Goal: Task Accomplishment & Management: Manage account settings

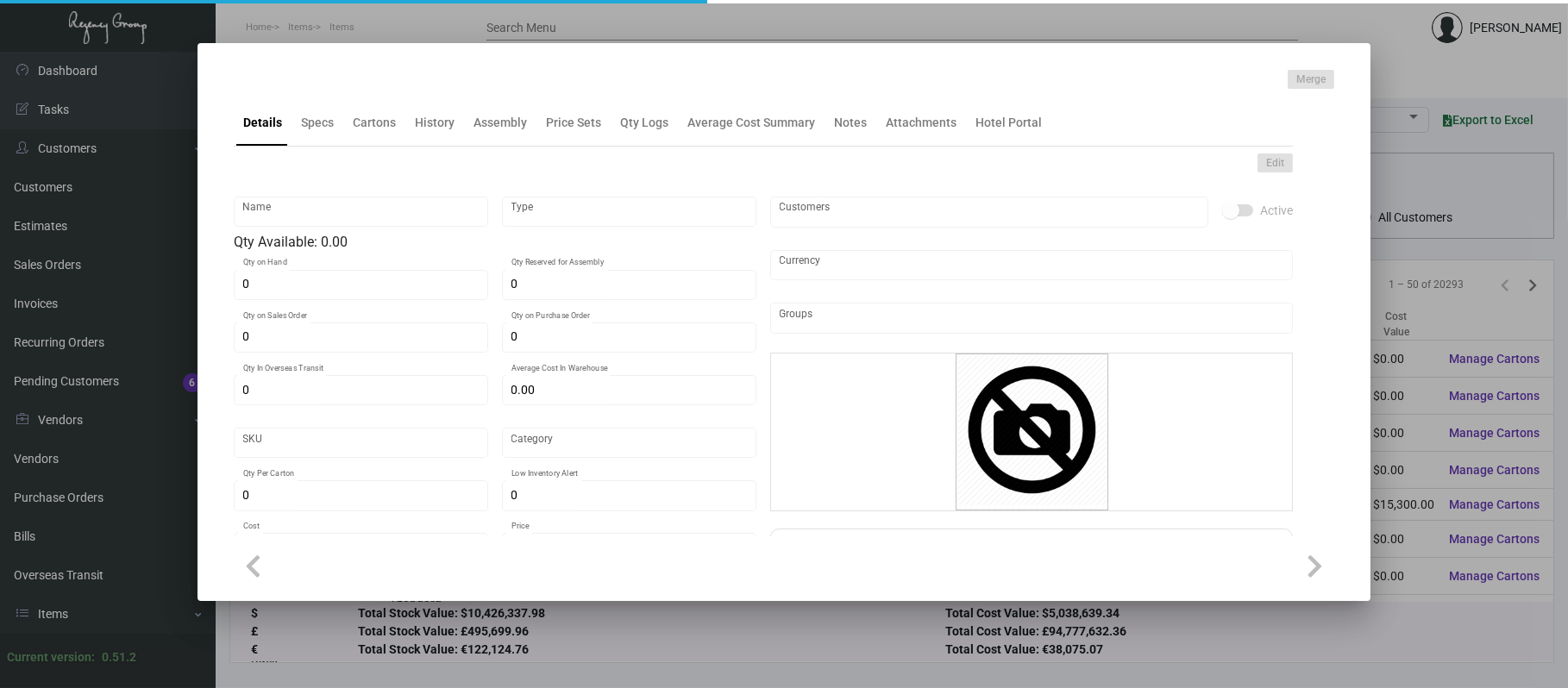
type input "Key Card - Petite Auberge"
type input "Inventory"
type input "8,000"
type input "1,000"
type input "$ 0.10"
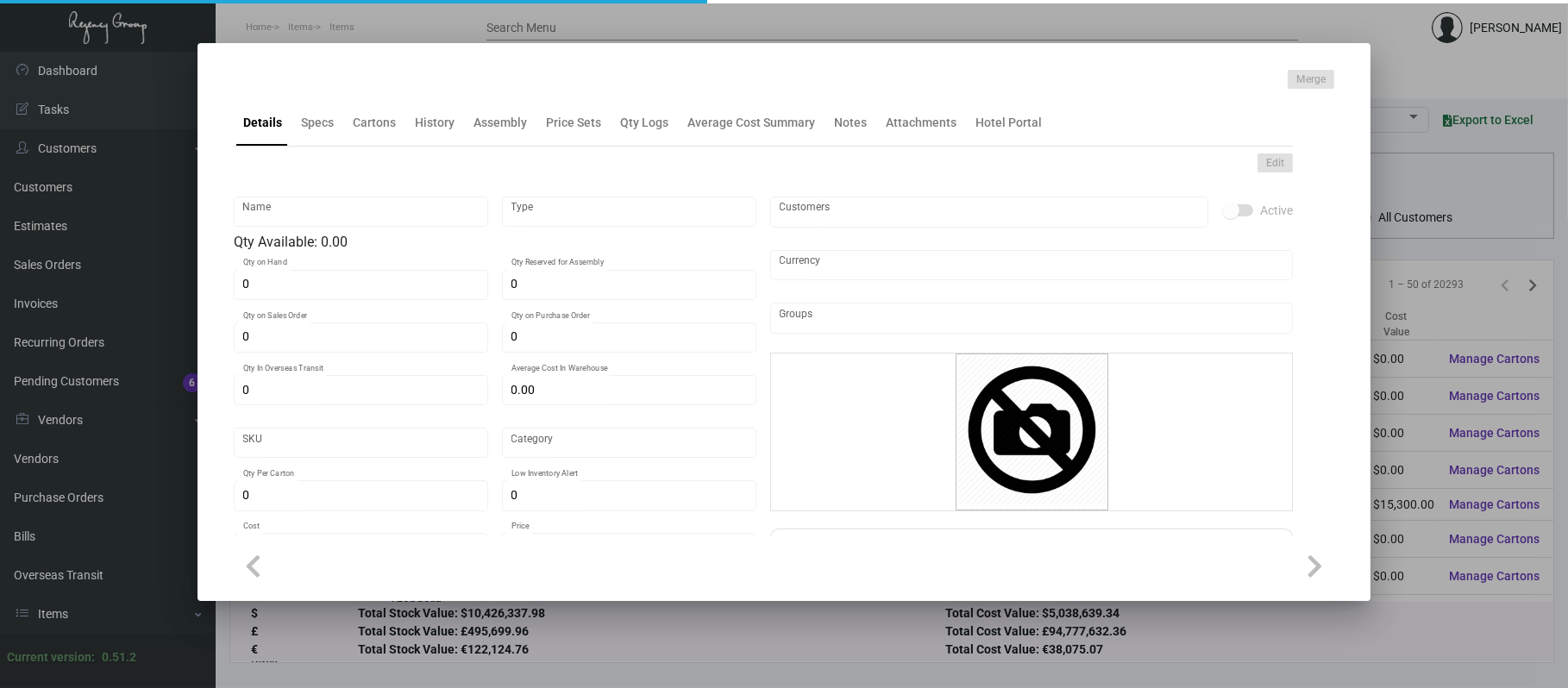
type input "Overseas"
type input "1,000"
type input "$ 0.10"
type input "$ 0.32"
checkbox input "true"
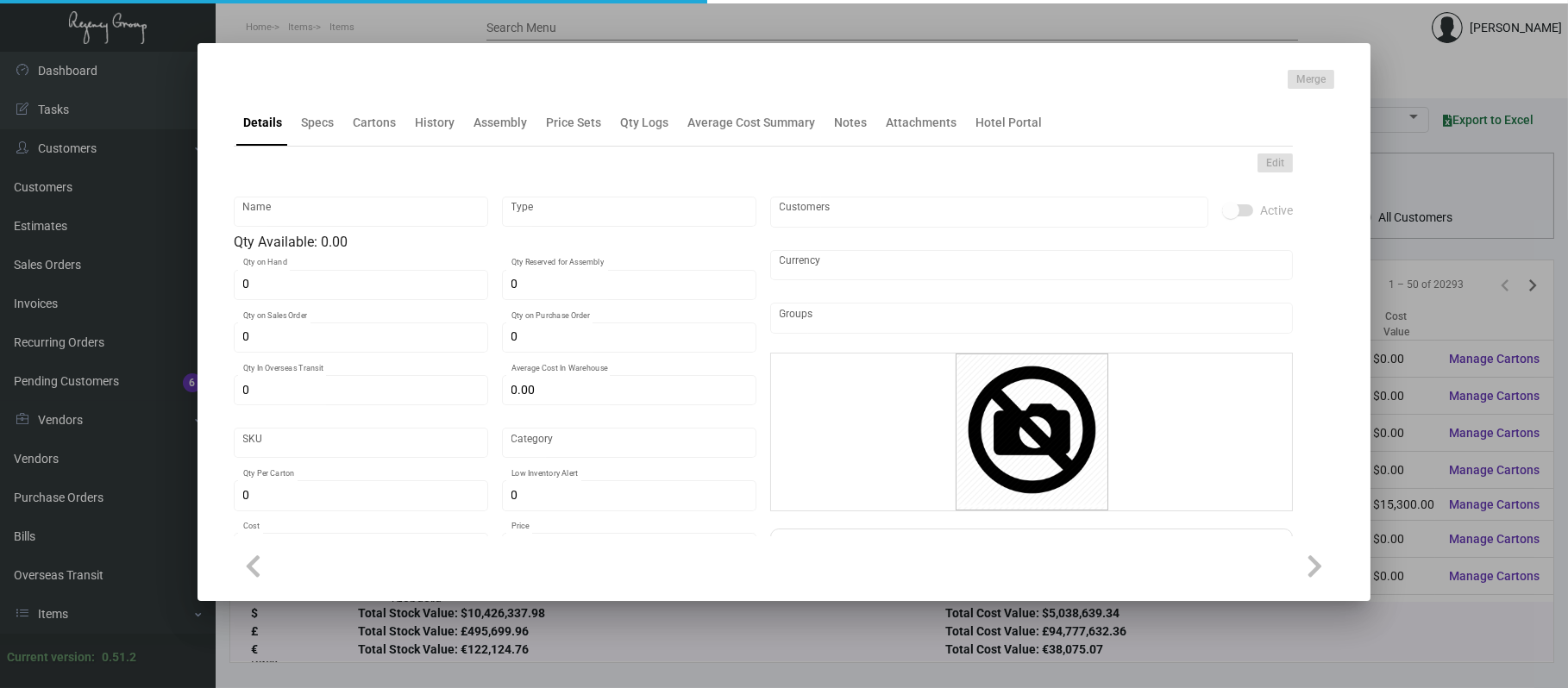
checkbox input "true"
type input "United States Dollar $"
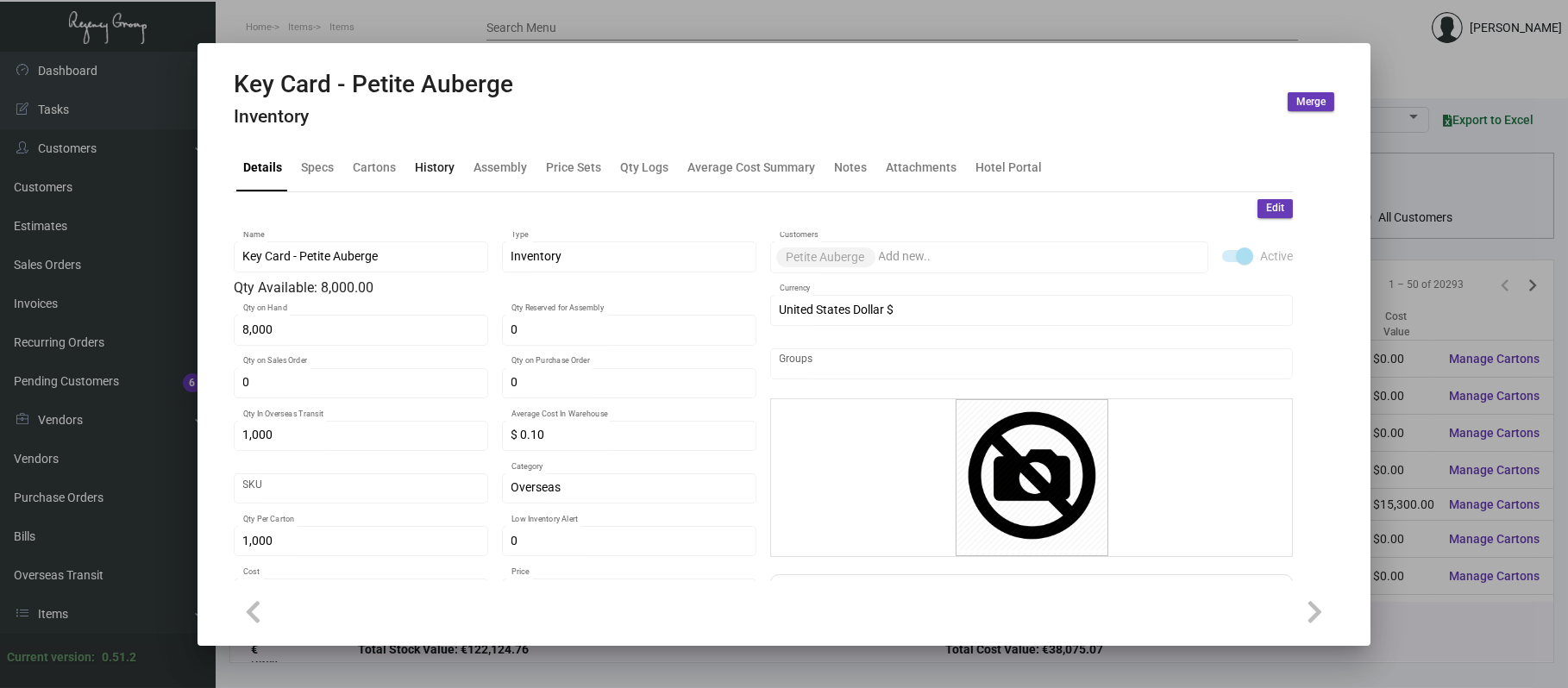
click at [423, 174] on div "History" at bounding box center [435, 168] width 39 height 18
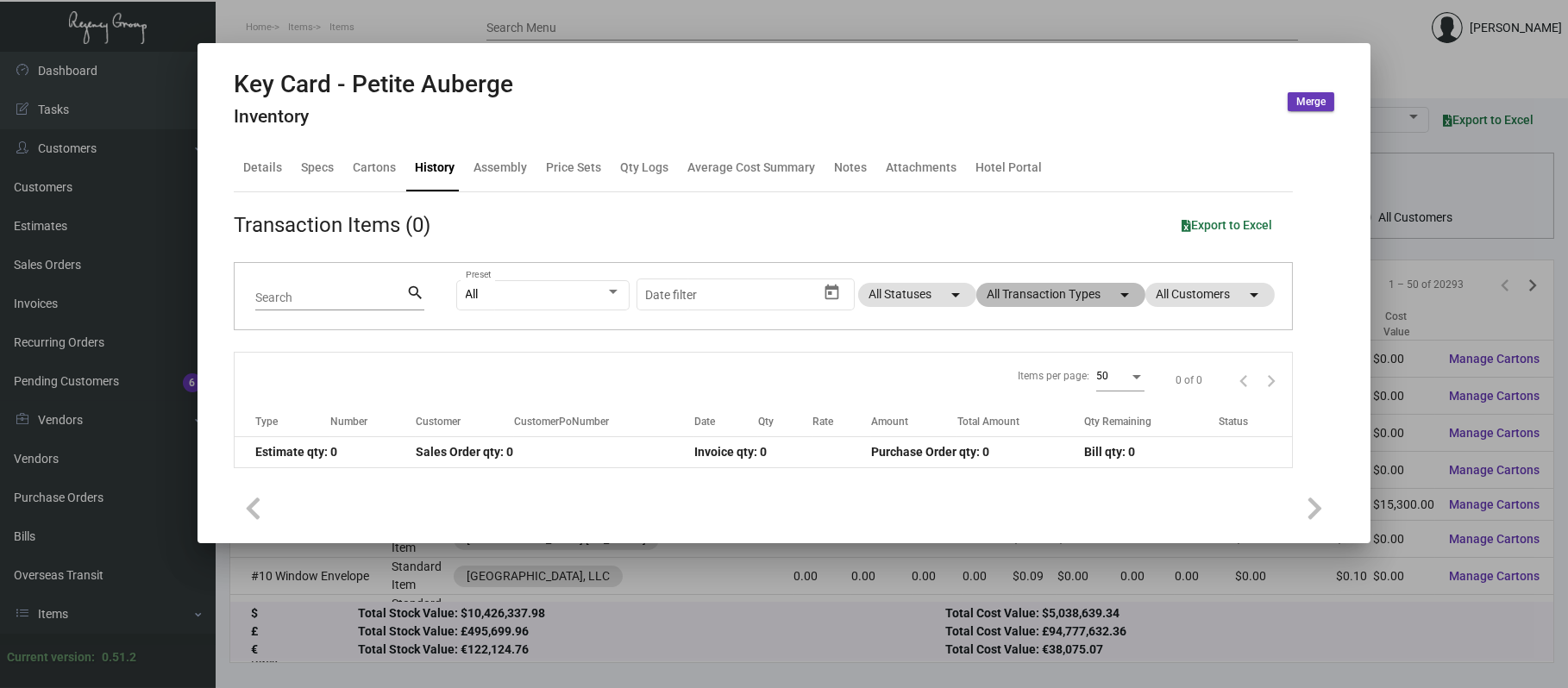
click at [1096, 300] on mat-chip "All Transaction Types arrow_drop_down" at bounding box center [1060, 295] width 169 height 24
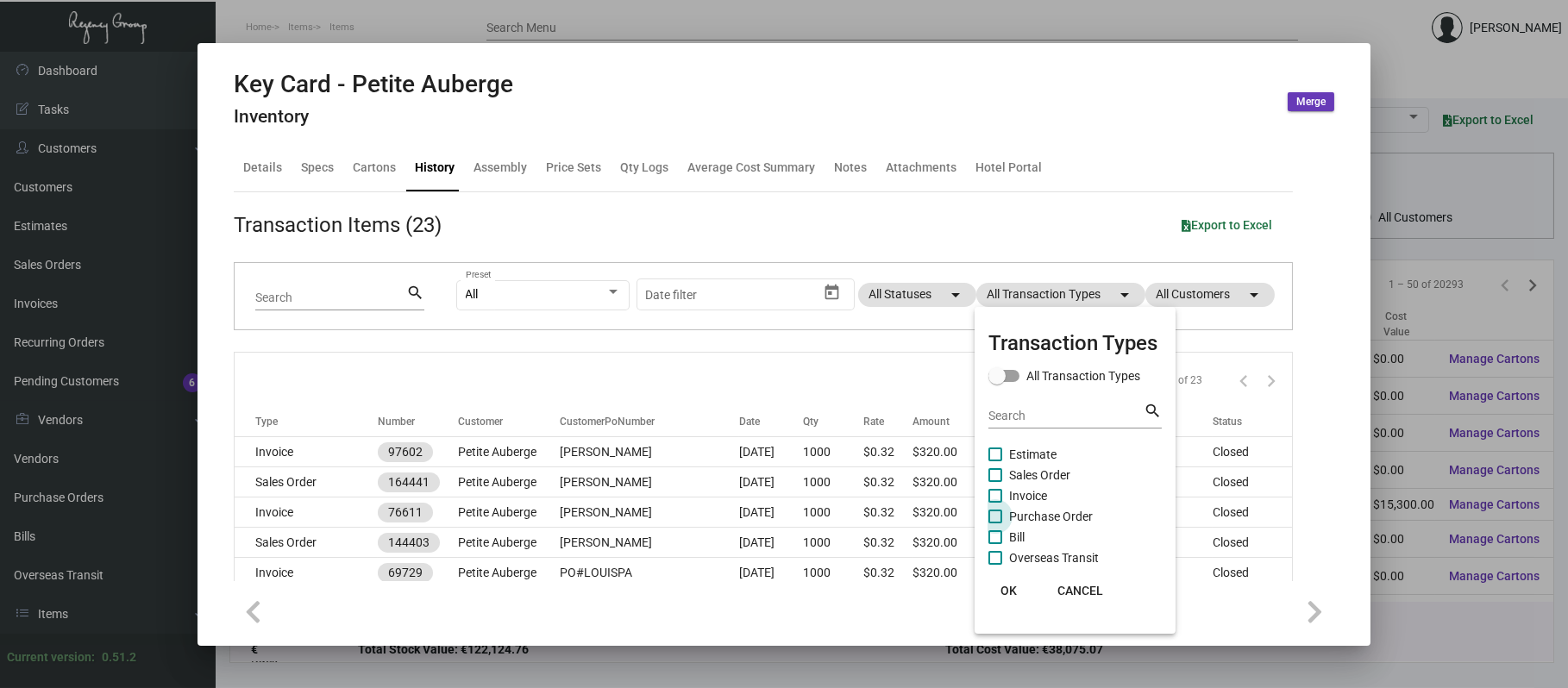
click at [1020, 511] on span "Purchase Order" at bounding box center [1050, 516] width 84 height 21
click at [995, 523] on input "Purchase Order" at bounding box center [994, 523] width 1 height 1
checkbox input "true"
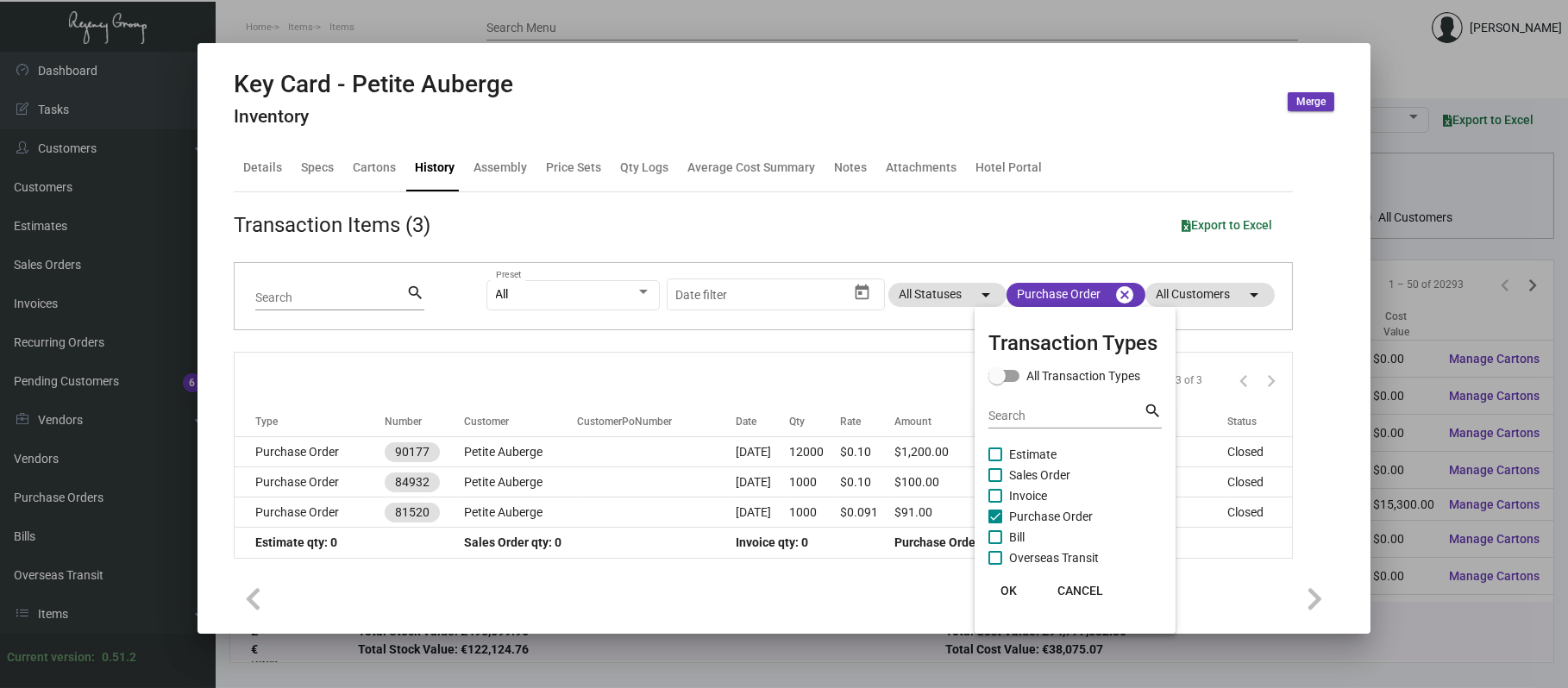
click at [500, 435] on div at bounding box center [784, 344] width 1568 height 688
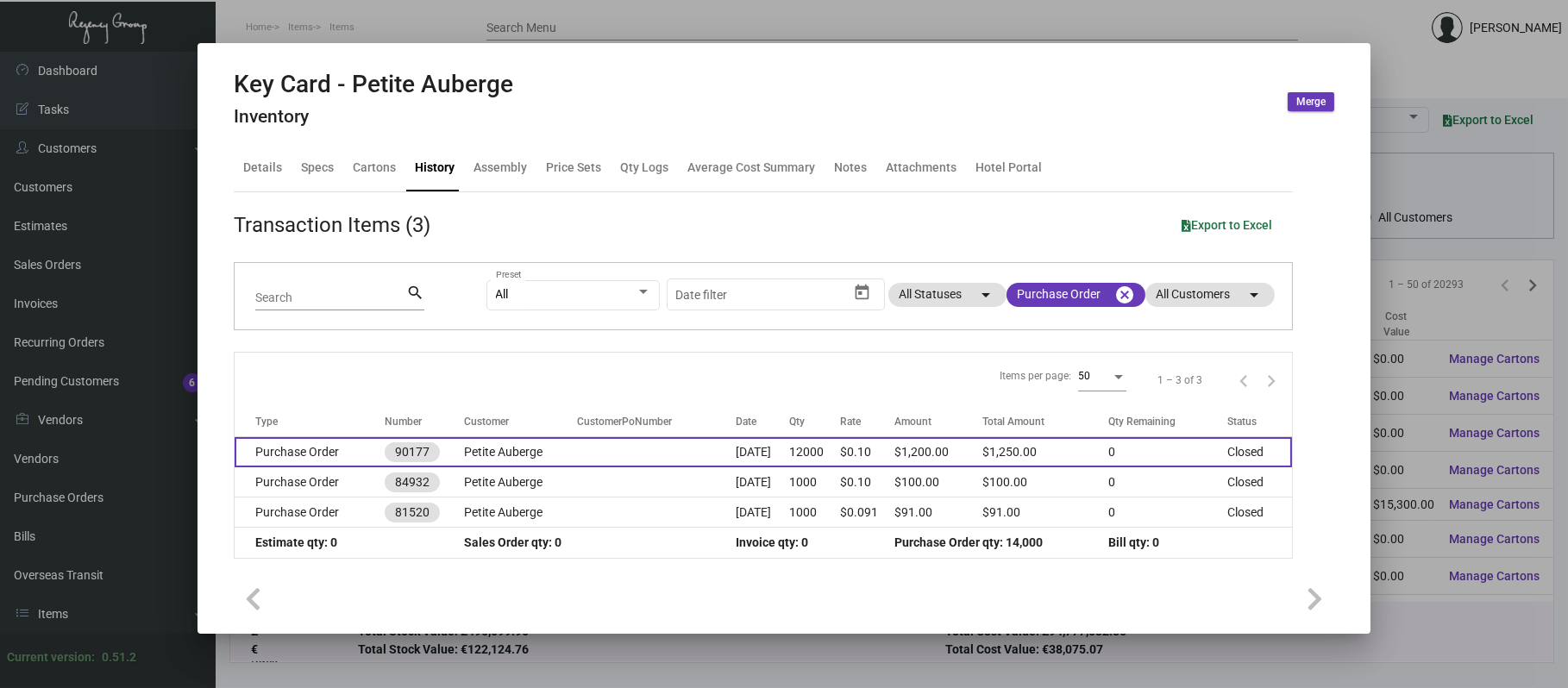
click at [504, 445] on td "Petite Auberge" at bounding box center [520, 451] width 113 height 31
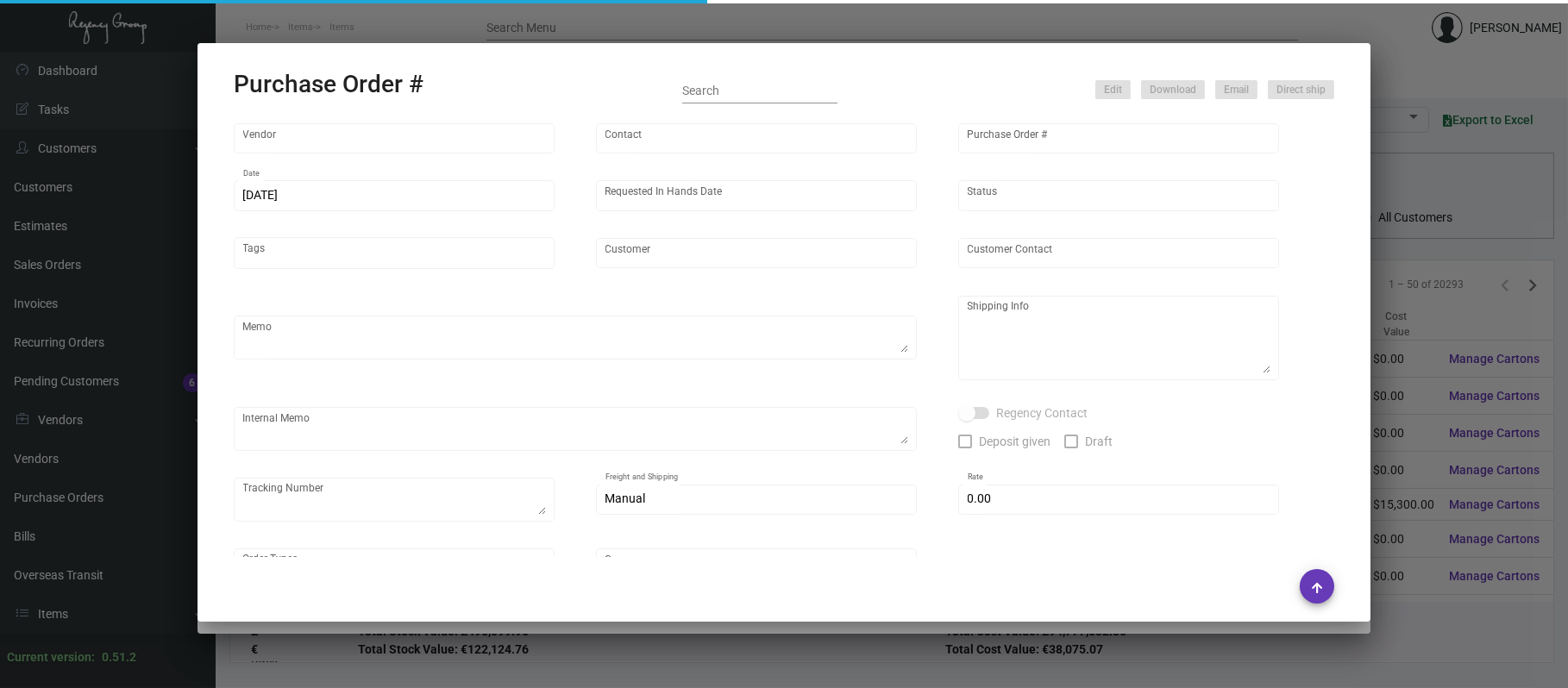
type input "CHENGDU MIND IOT TECHNOLOGY"
type input "[PERSON_NAME]"
type input "90177"
type input "[DATE]"
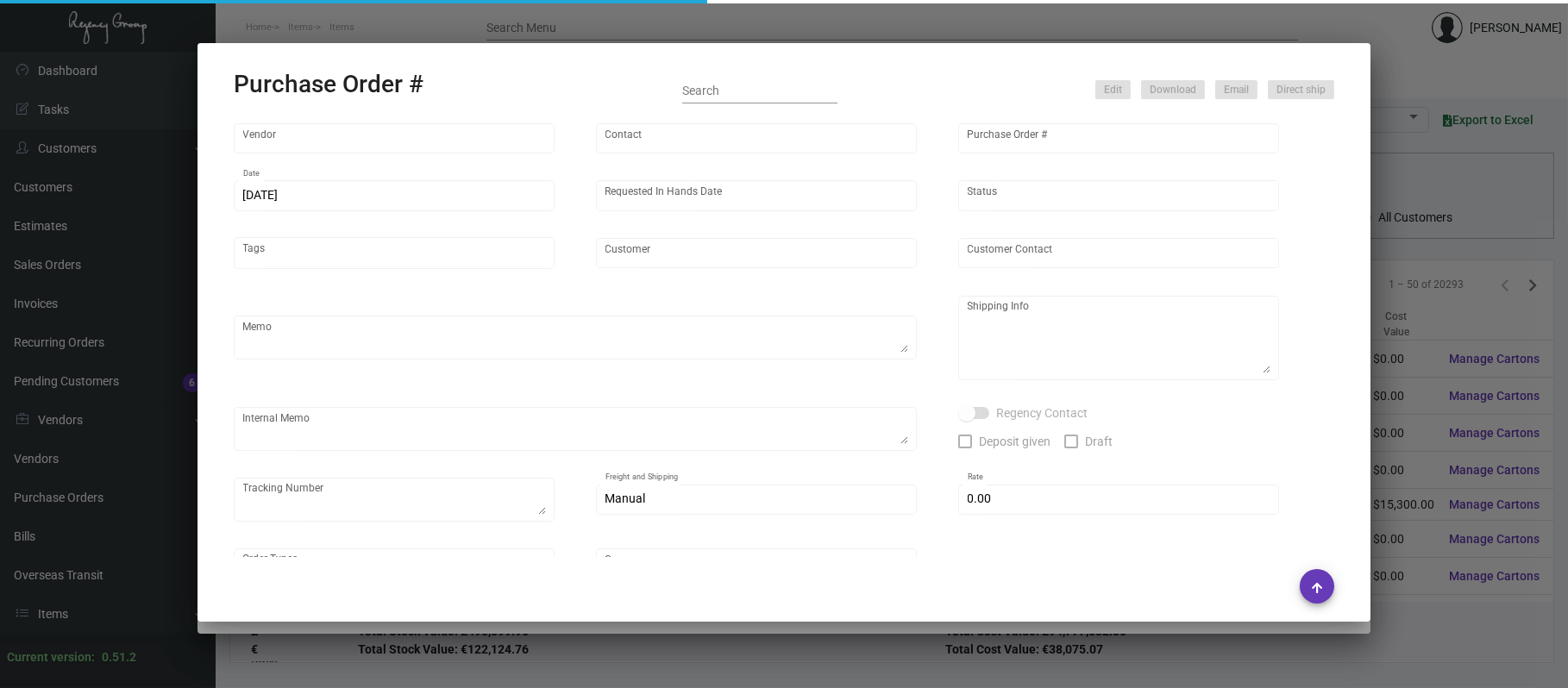
type input "Petite Auberge"
type textarea "1K by AIR, rest by BOAT"
type textarea "Regency Group NJ - [PERSON_NAME] [STREET_ADDRESS]"
checkbox input "true"
type input "$ 0.00"
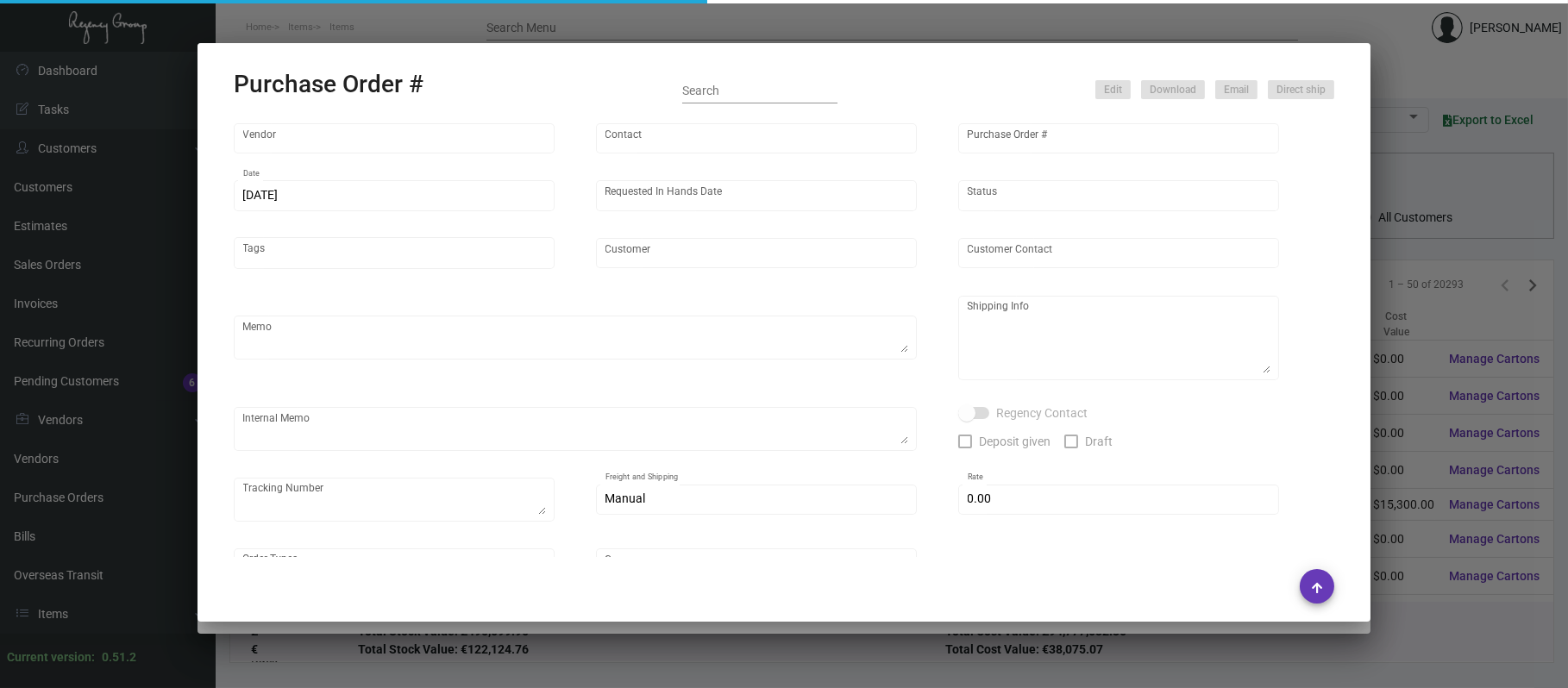
type input "United States Dollar $"
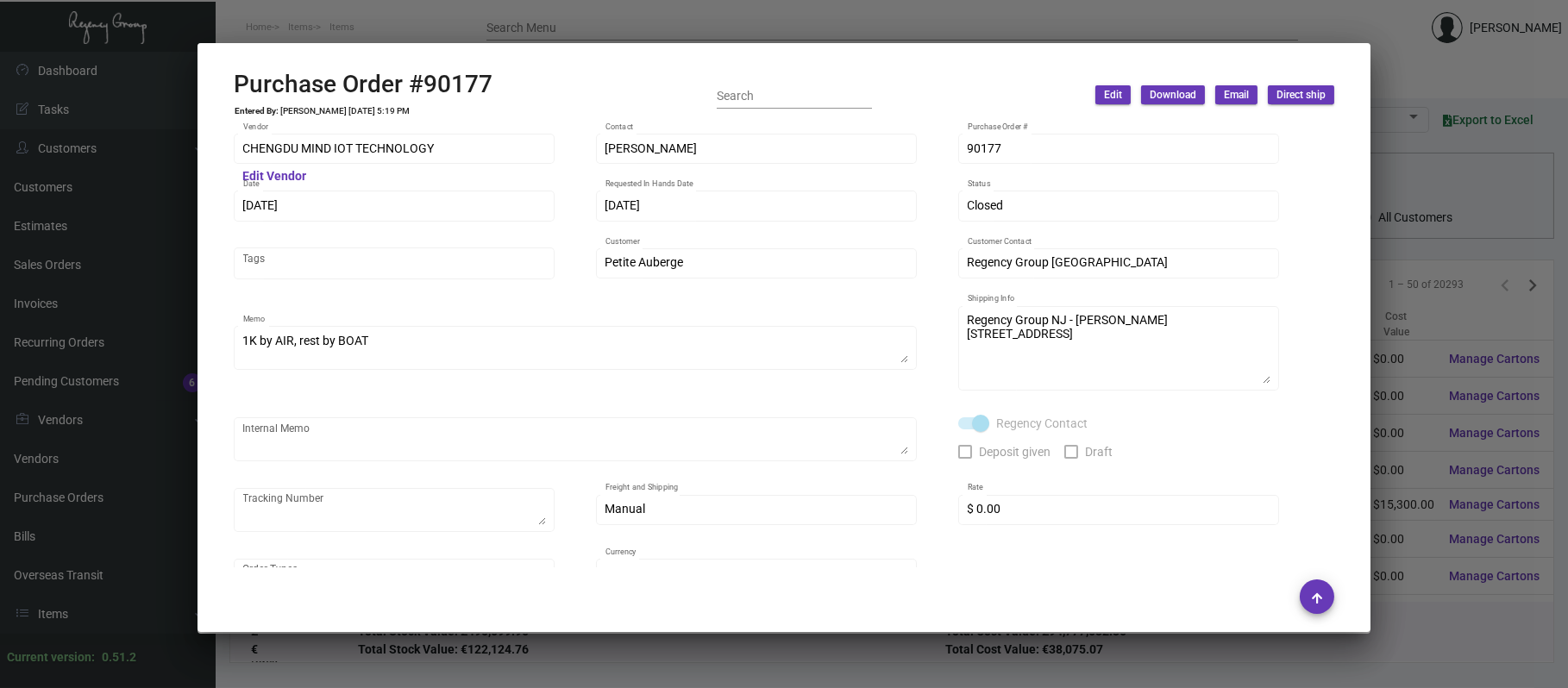
click at [429, 27] on div at bounding box center [784, 344] width 1568 height 688
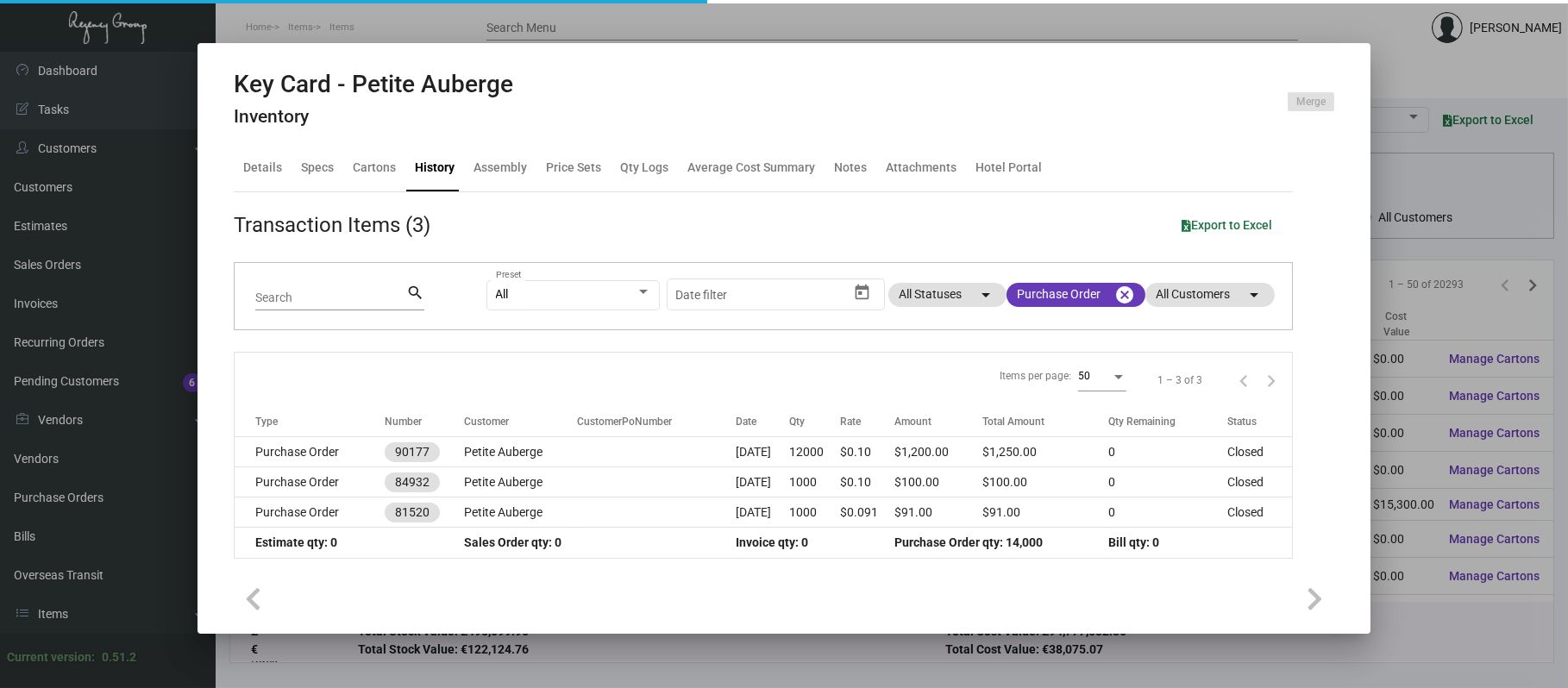
click at [426, 27] on div at bounding box center [784, 344] width 1568 height 688
